Goal: Communication & Community: Answer question/provide support

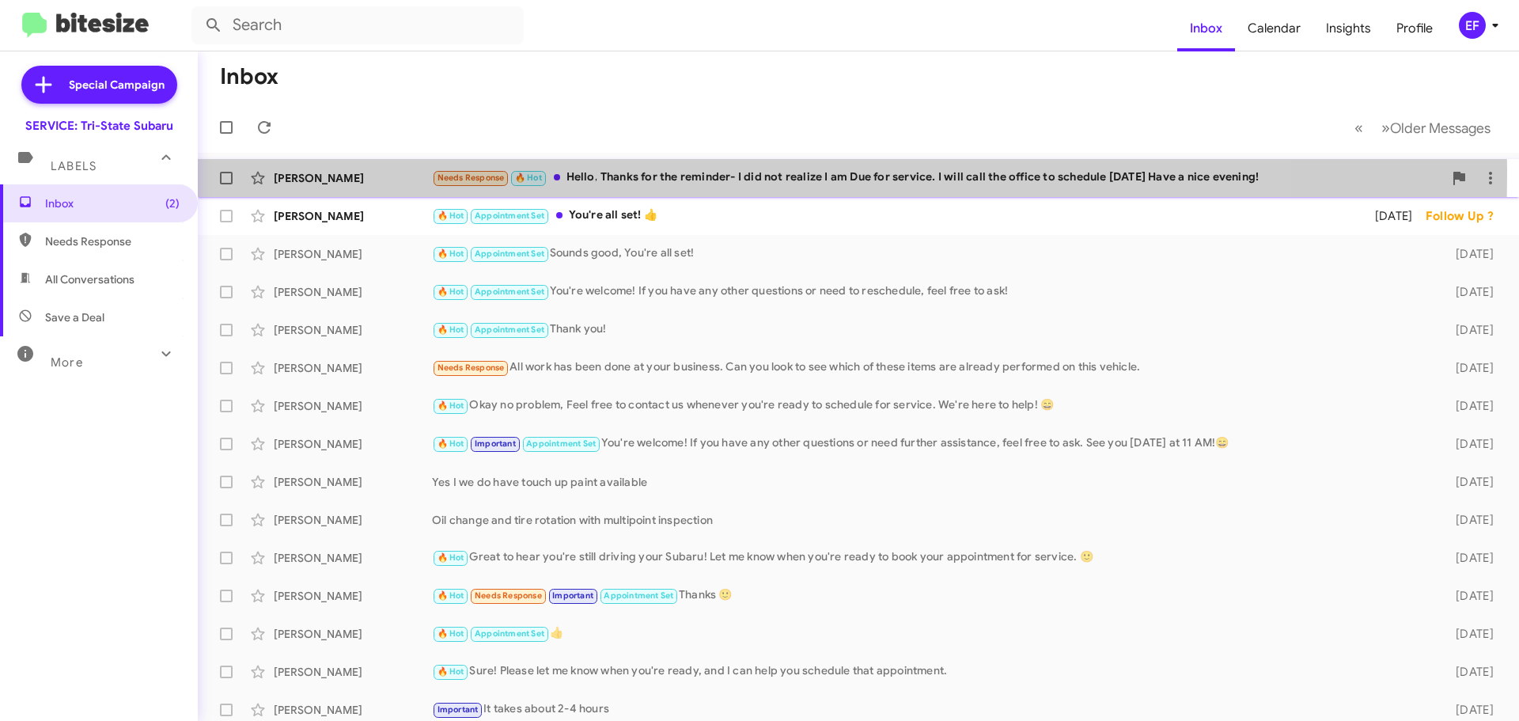
click at [293, 175] on div "[PERSON_NAME]" at bounding box center [353, 178] width 158 height 16
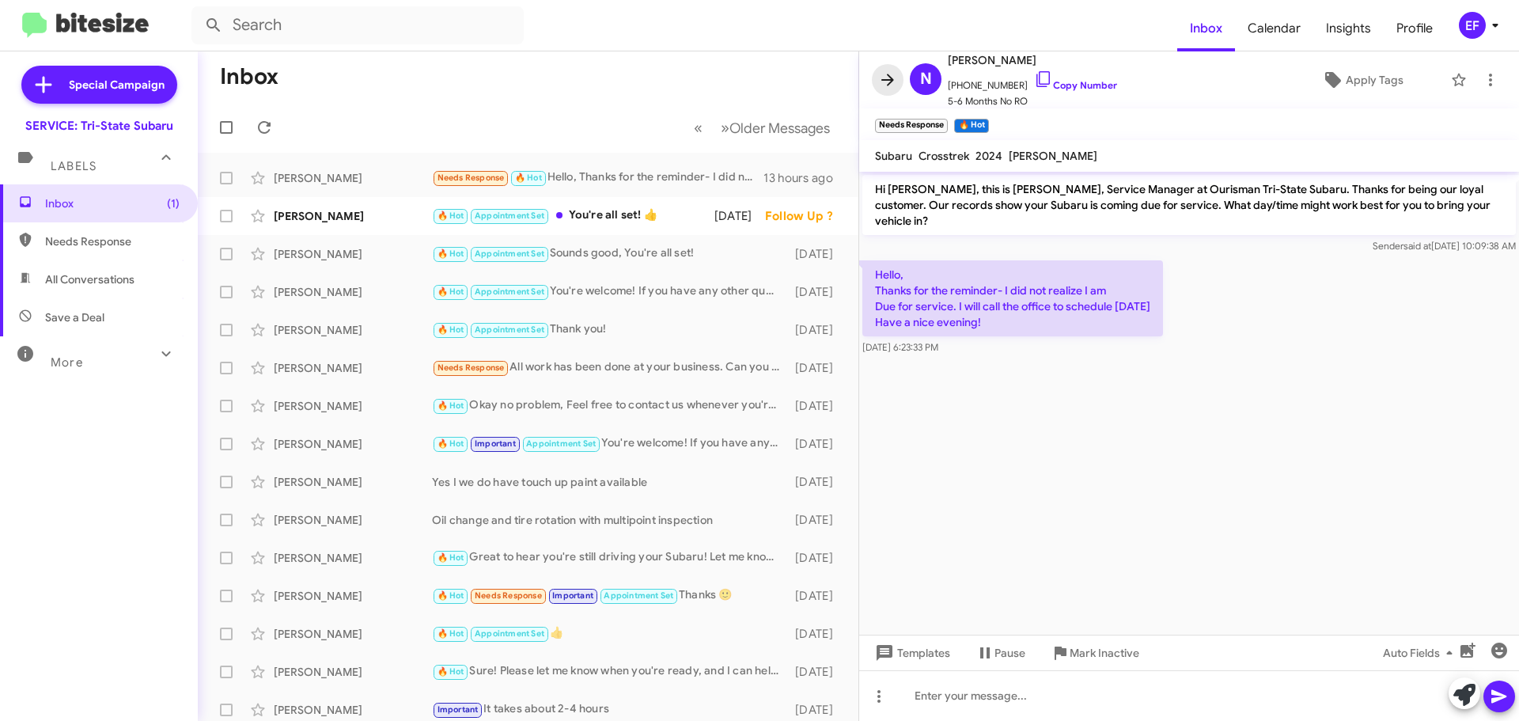
click at [883, 81] on icon at bounding box center [887, 80] width 13 height 12
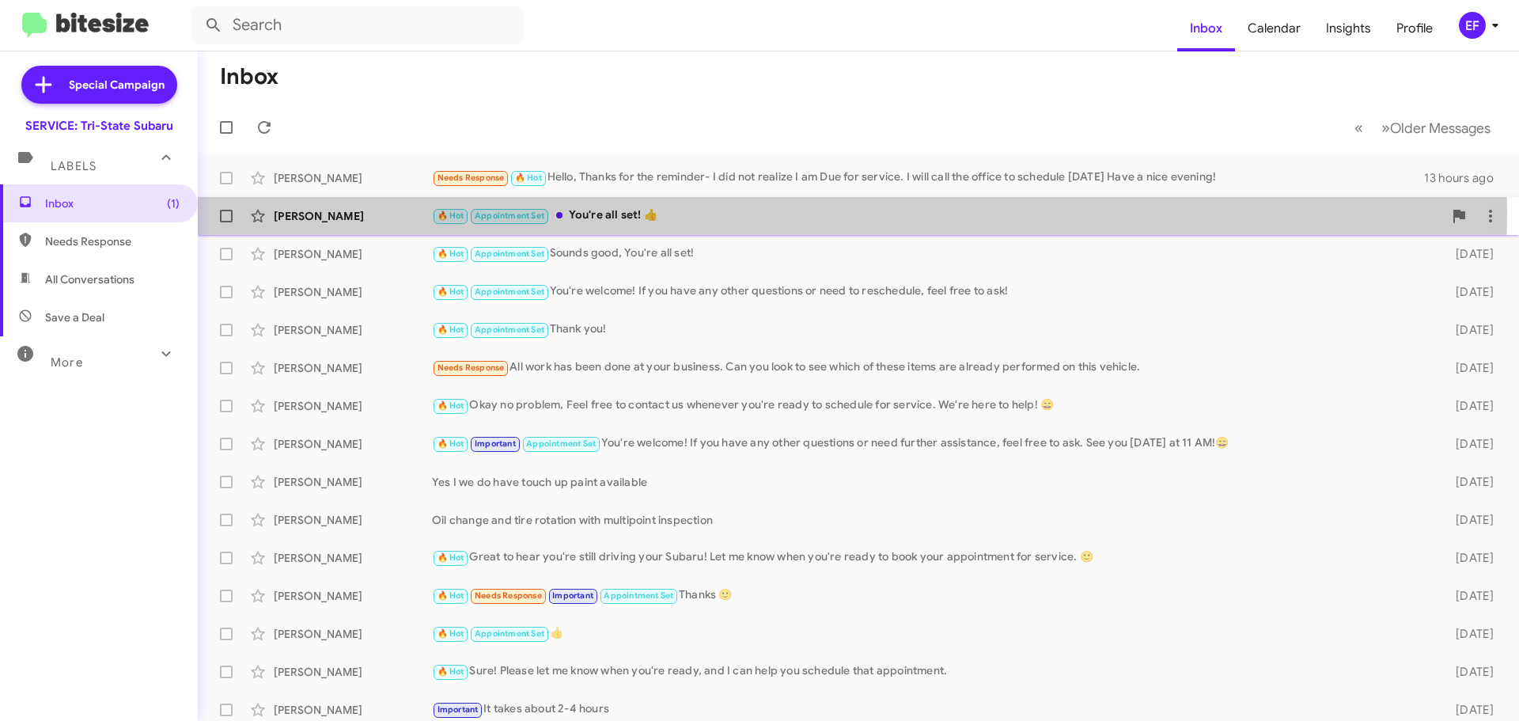
click at [592, 211] on div "🔥 Hot Appointment Set You're all set! 👍" at bounding box center [937, 215] width 1011 height 18
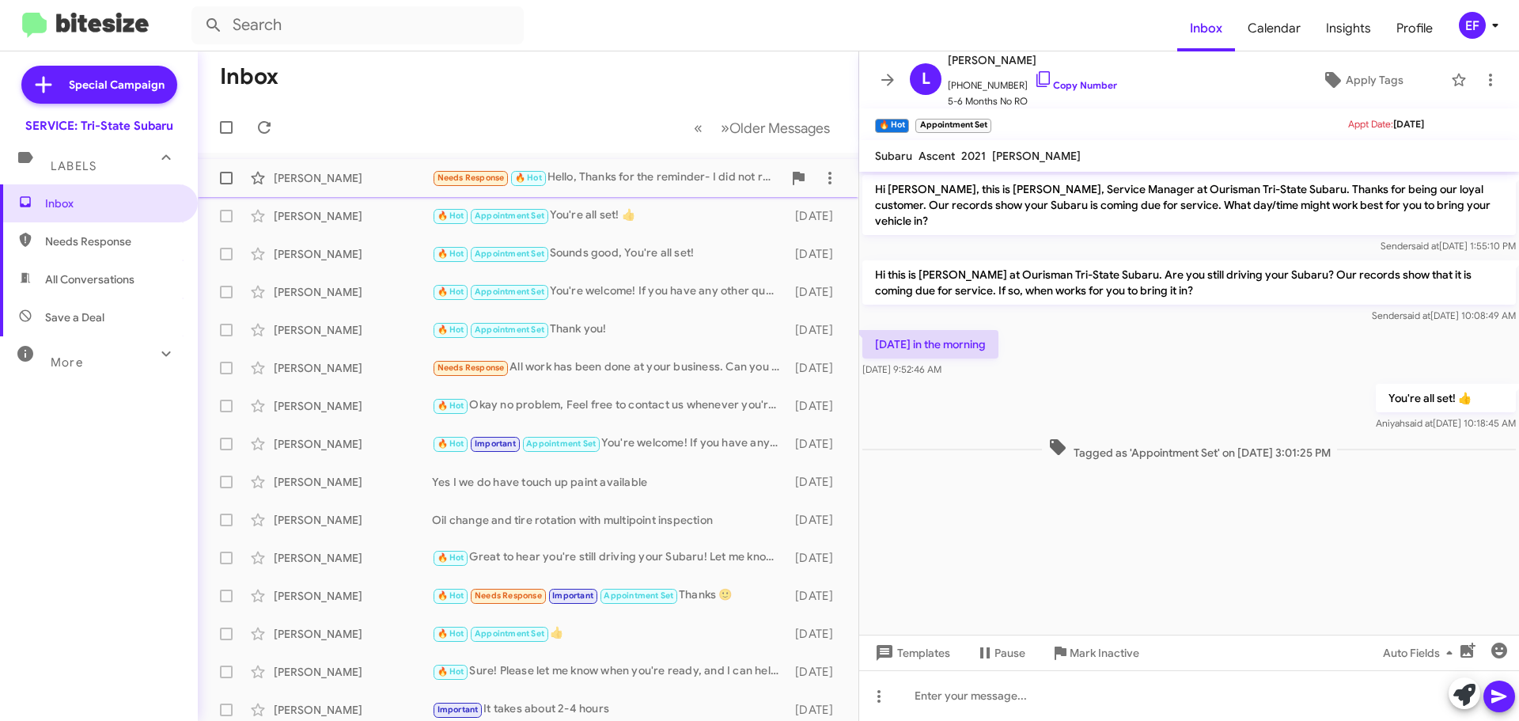
click at [314, 171] on div "[PERSON_NAME]" at bounding box center [353, 178] width 158 height 16
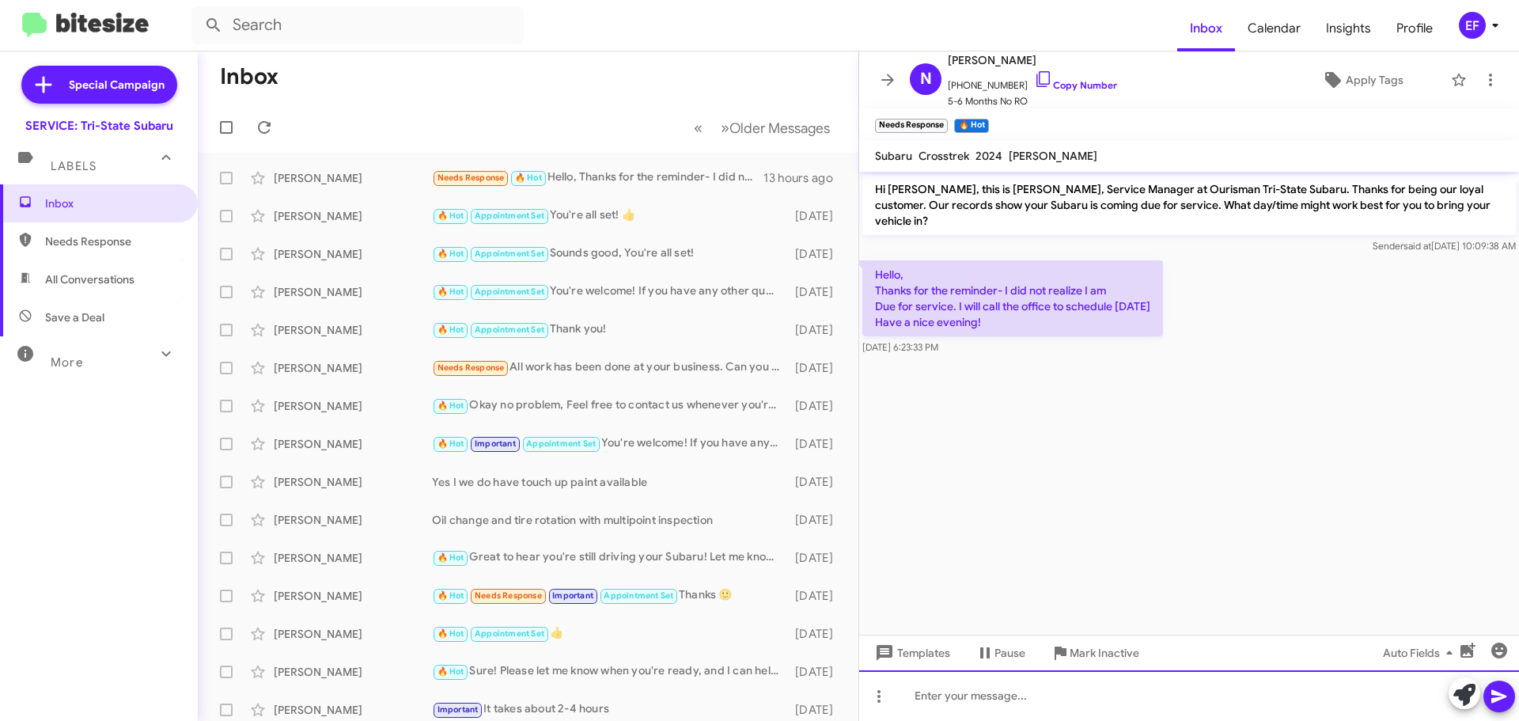
click at [939, 695] on div at bounding box center [1189, 695] width 660 height 51
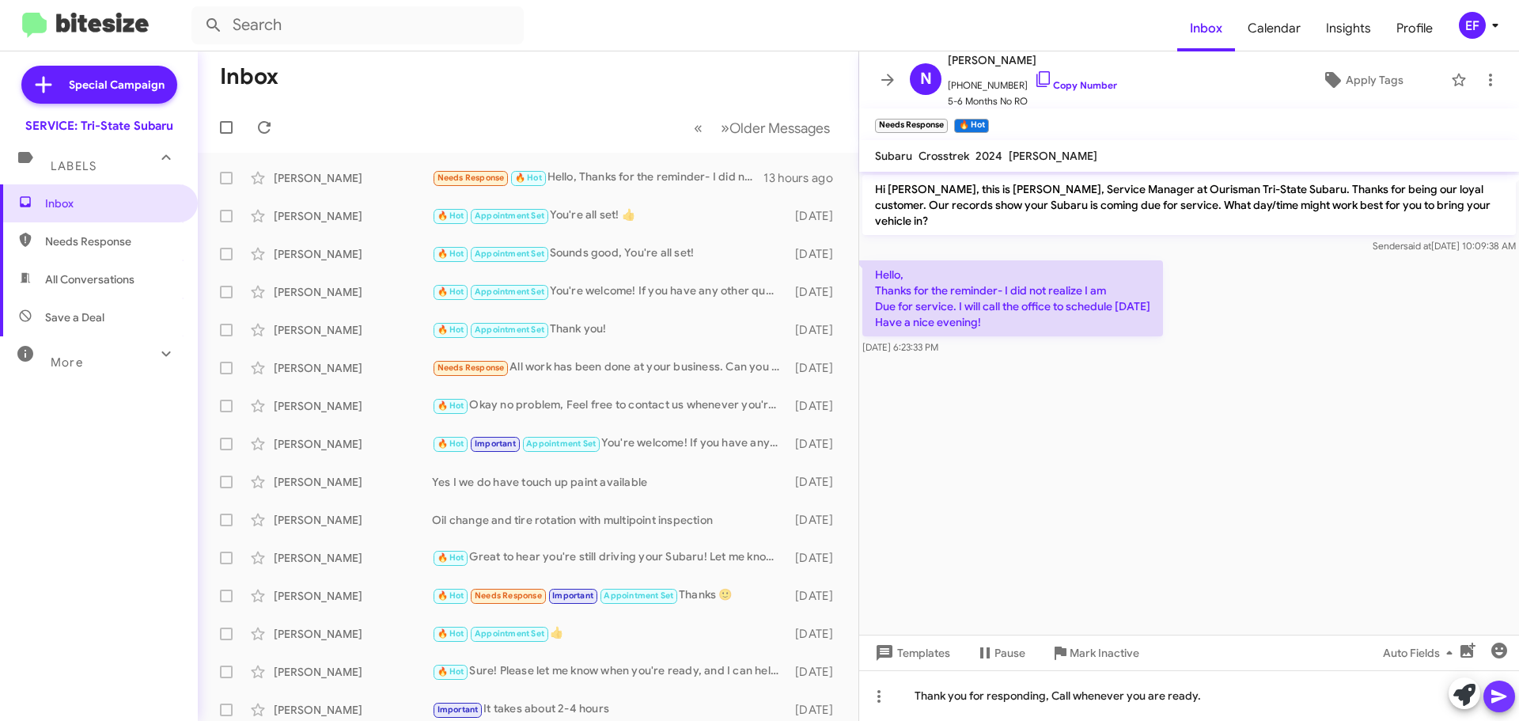
click at [1495, 691] on icon at bounding box center [1498, 696] width 15 height 13
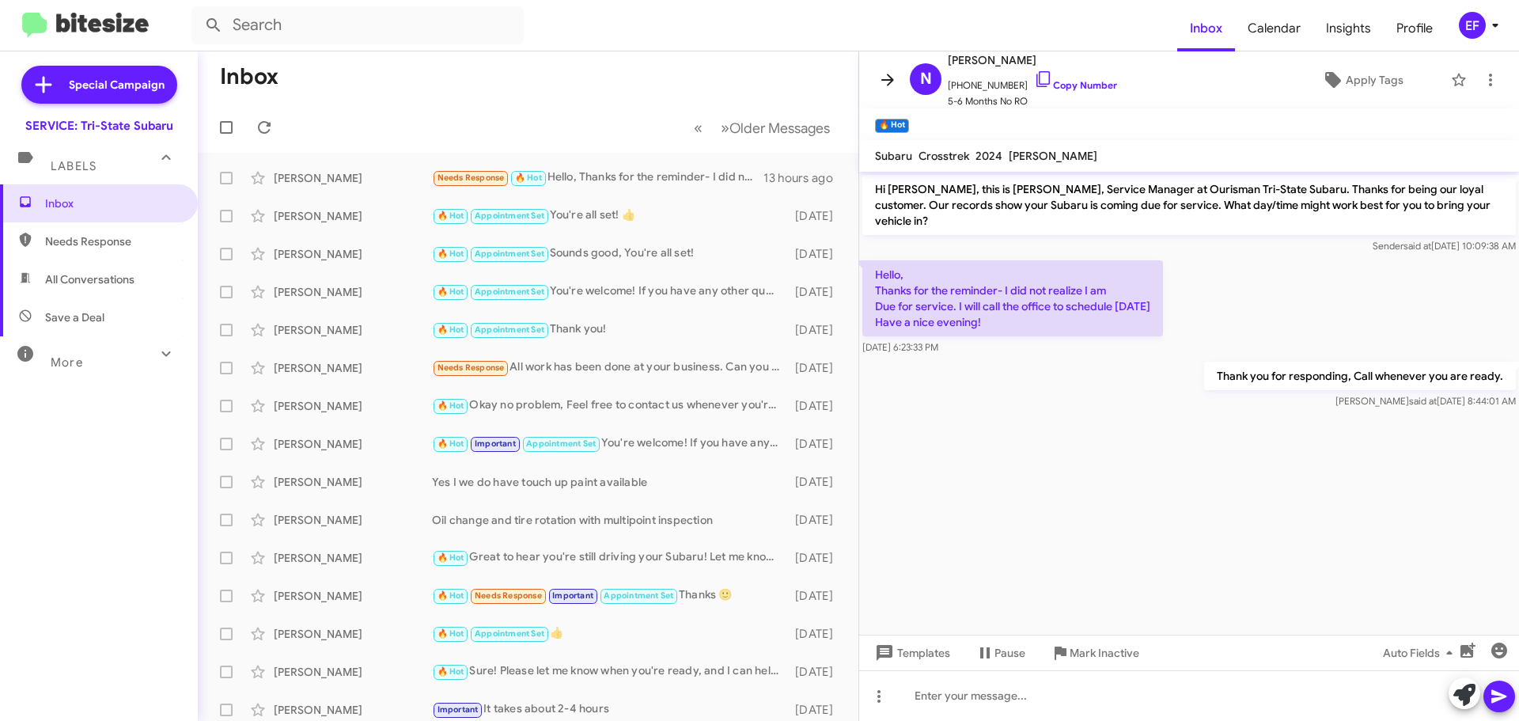
click at [892, 81] on icon at bounding box center [887, 80] width 13 height 12
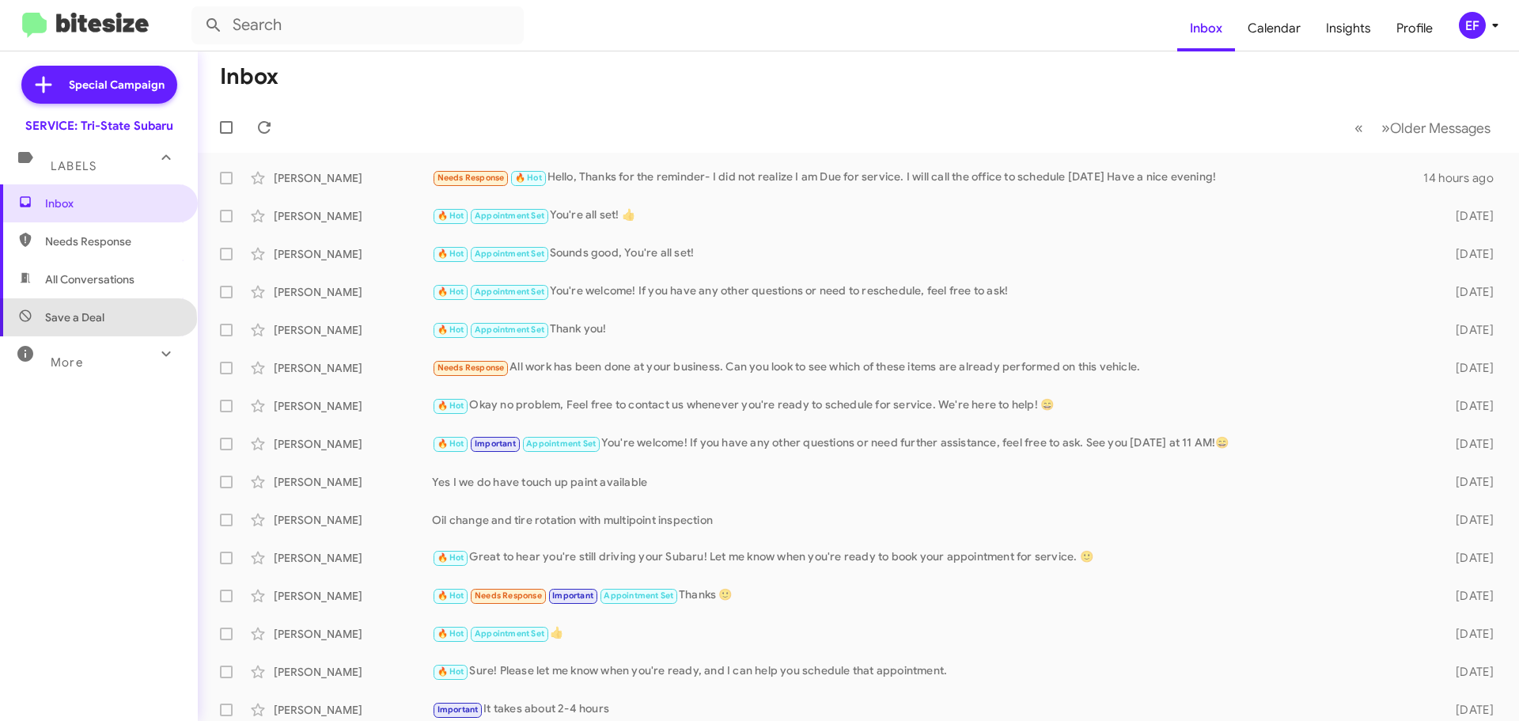
click at [97, 319] on span "Save a Deal" at bounding box center [74, 317] width 59 height 16
type input "in:not-interested"
